Goal: Navigation & Orientation: Find specific page/section

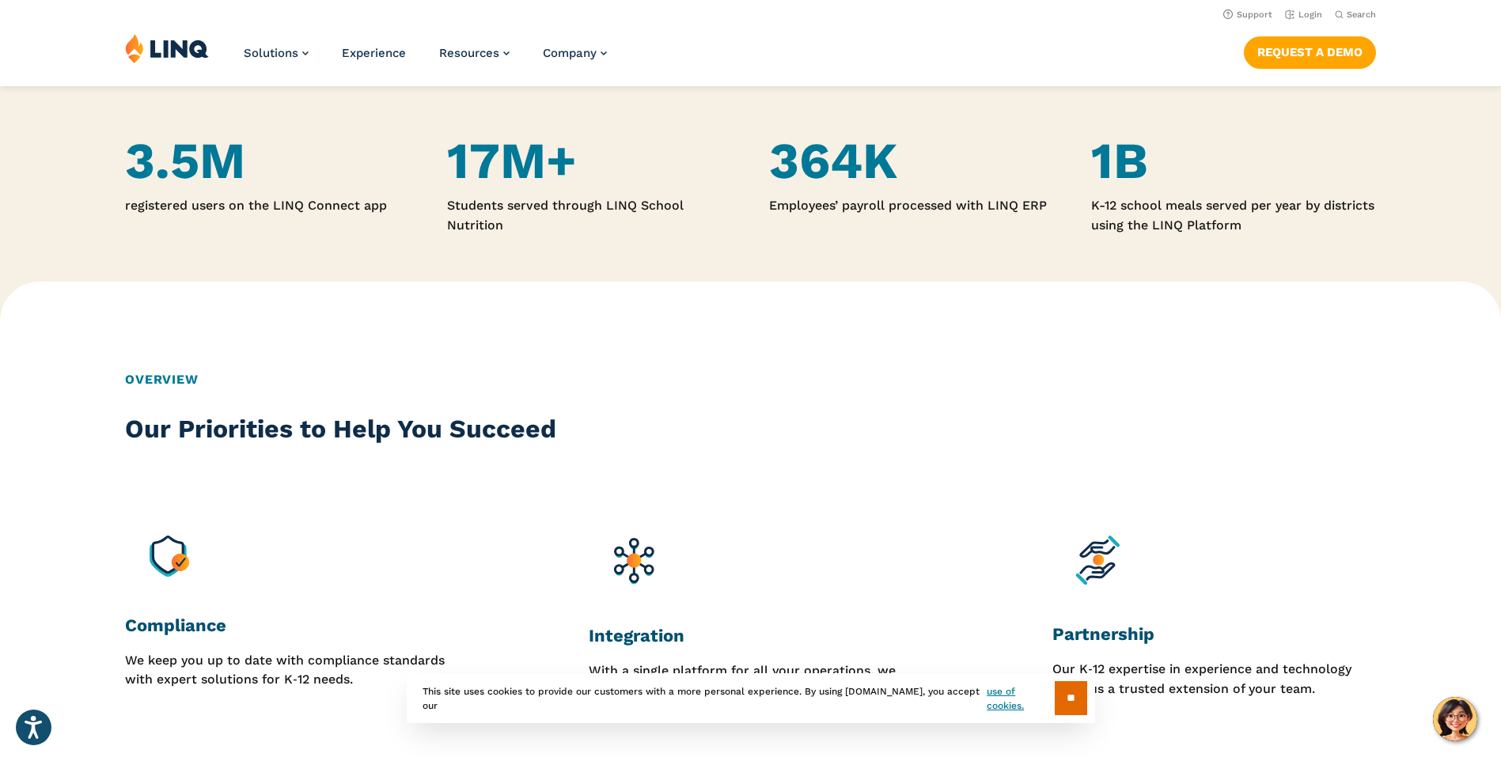
scroll to position [800, 0]
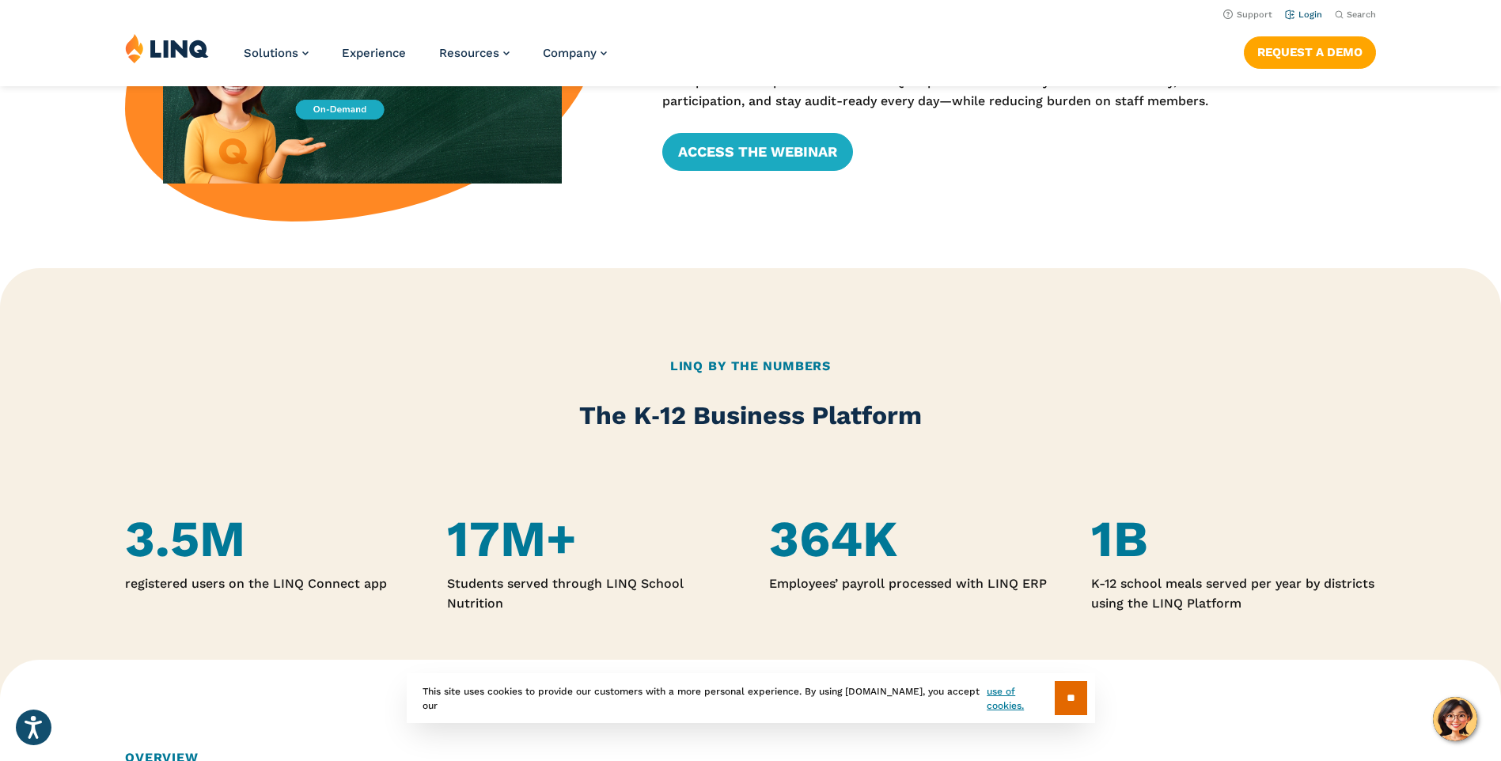
click at [1303, 15] on link "Login" at bounding box center [1303, 14] width 37 height 10
